Goal: Information Seeking & Learning: Understand process/instructions

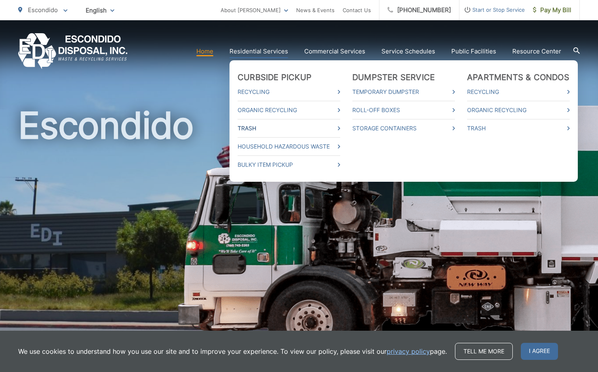
click at [266, 127] on link "Trash" at bounding box center [289, 128] width 103 height 10
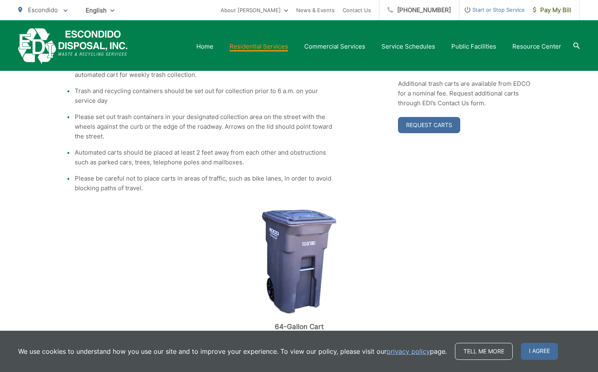
scroll to position [202, 0]
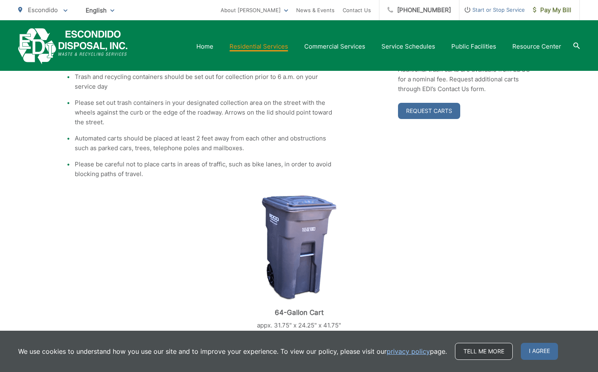
click at [474, 350] on link "Tell me more" at bounding box center [484, 350] width 58 height 17
